Goal: Task Accomplishment & Management: Manage account settings

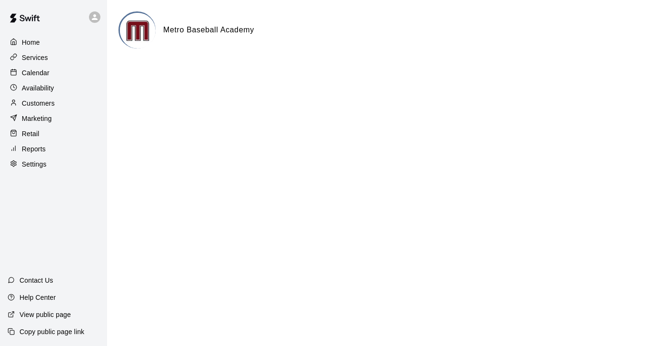
click at [34, 104] on p "Customers" at bounding box center [38, 103] width 33 height 10
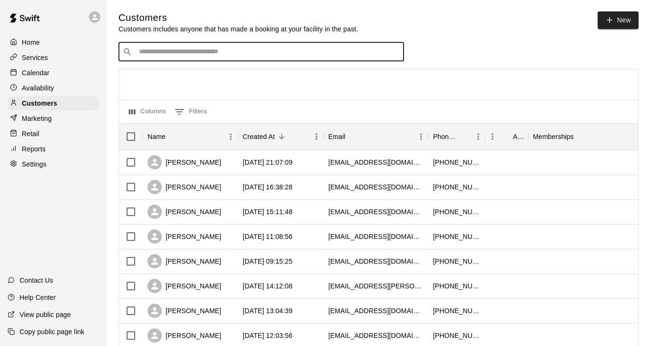
click at [152, 47] on input "Search customers by name or email" at bounding box center [267, 52] width 263 height 10
paste input "**********"
type input "**********"
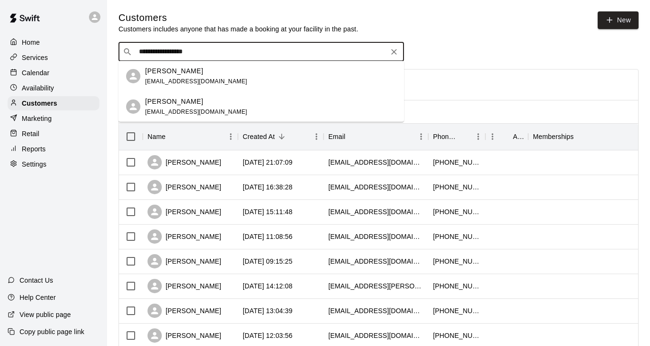
click at [193, 76] on div "[PERSON_NAME] [EMAIL_ADDRESS][DOMAIN_NAME]" at bounding box center [196, 76] width 102 height 20
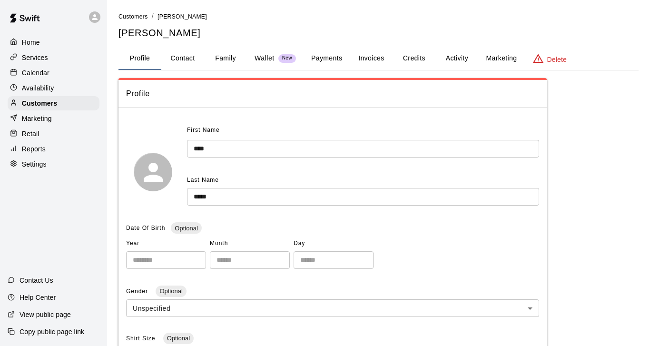
click at [453, 58] on button "Activity" at bounding box center [456, 58] width 43 height 23
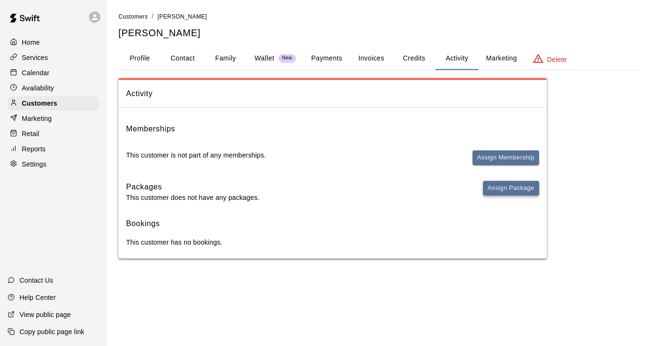
click at [505, 184] on button "Assign Package" at bounding box center [511, 188] width 56 height 15
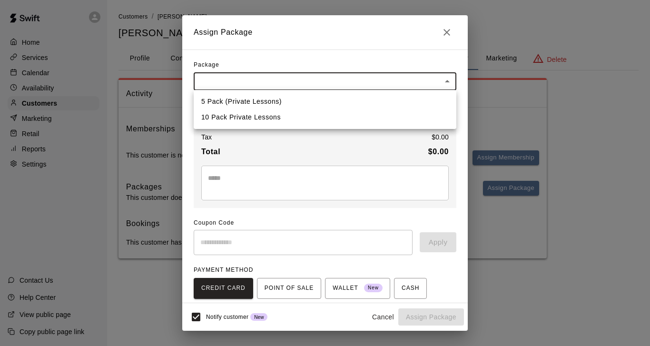
click at [434, 83] on body "Home Services Calendar Availability Customers Marketing Retail Reports Settings…" at bounding box center [325, 138] width 650 height 277
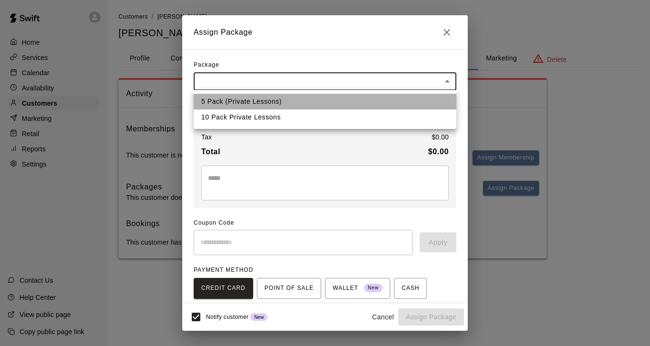
click at [327, 102] on li "5 Pack (Private Lessons)" at bounding box center [325, 102] width 262 height 16
type input "**********"
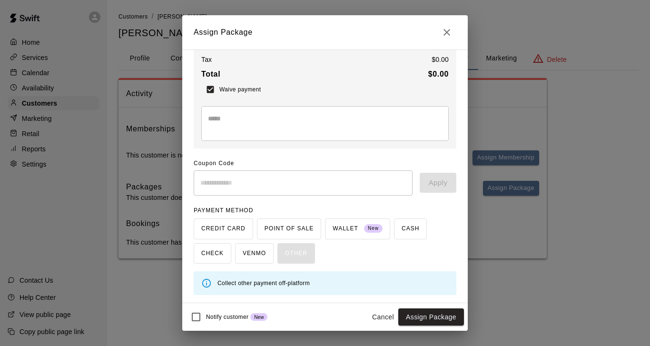
scroll to position [75, 0]
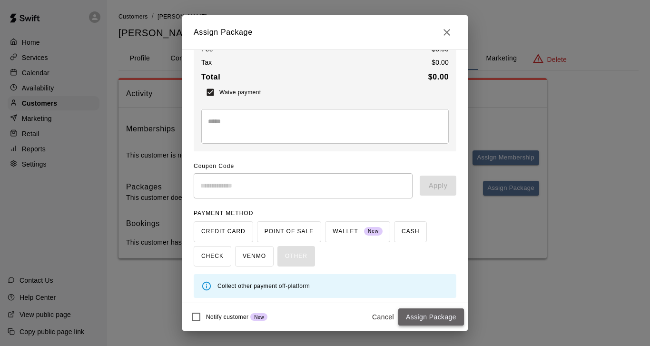
click at [428, 321] on button "Assign Package" at bounding box center [431, 317] width 66 height 18
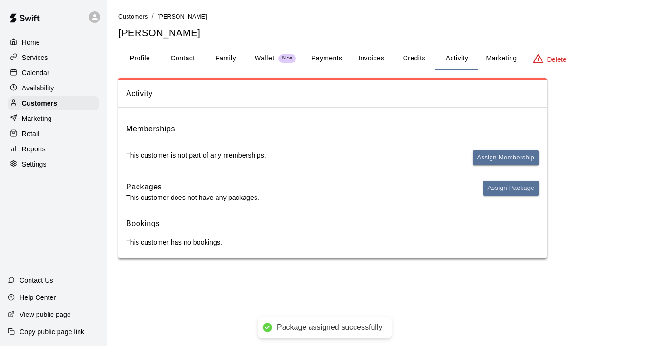
scroll to position [67, 0]
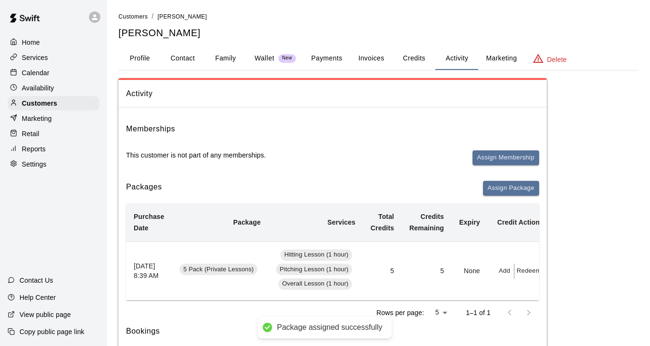
click at [529, 272] on button "Redeem" at bounding box center [528, 270] width 29 height 15
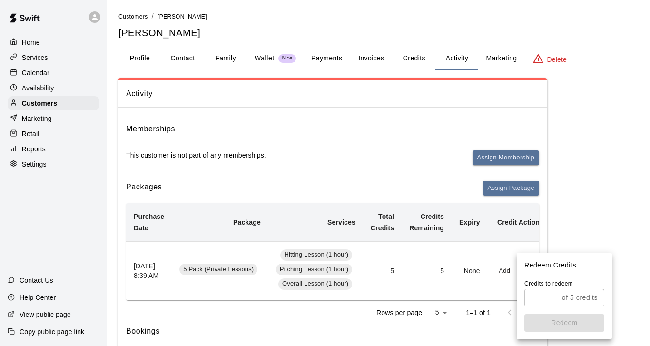
click at [540, 297] on input "text" at bounding box center [541, 298] width 34 height 18
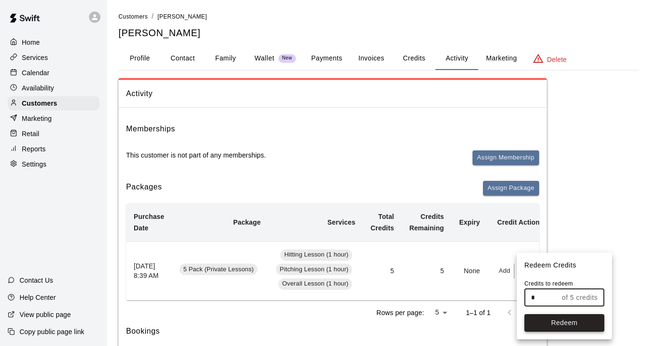
type input "*"
click at [569, 322] on button "Redeem" at bounding box center [564, 323] width 80 height 18
